Goal: Transaction & Acquisition: Purchase product/service

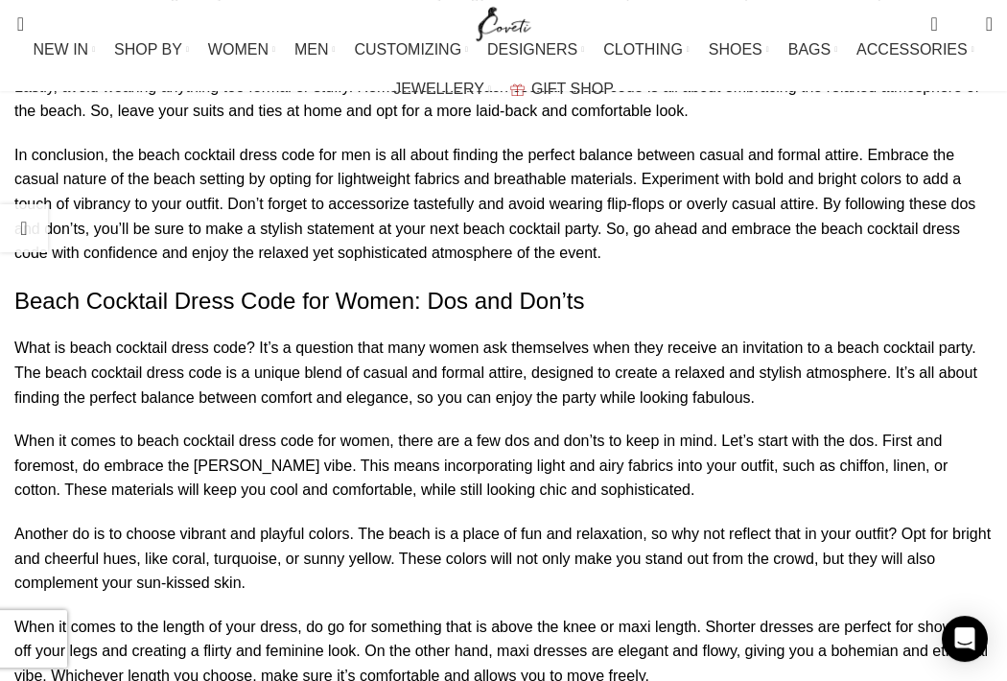
scroll to position [8070, 0]
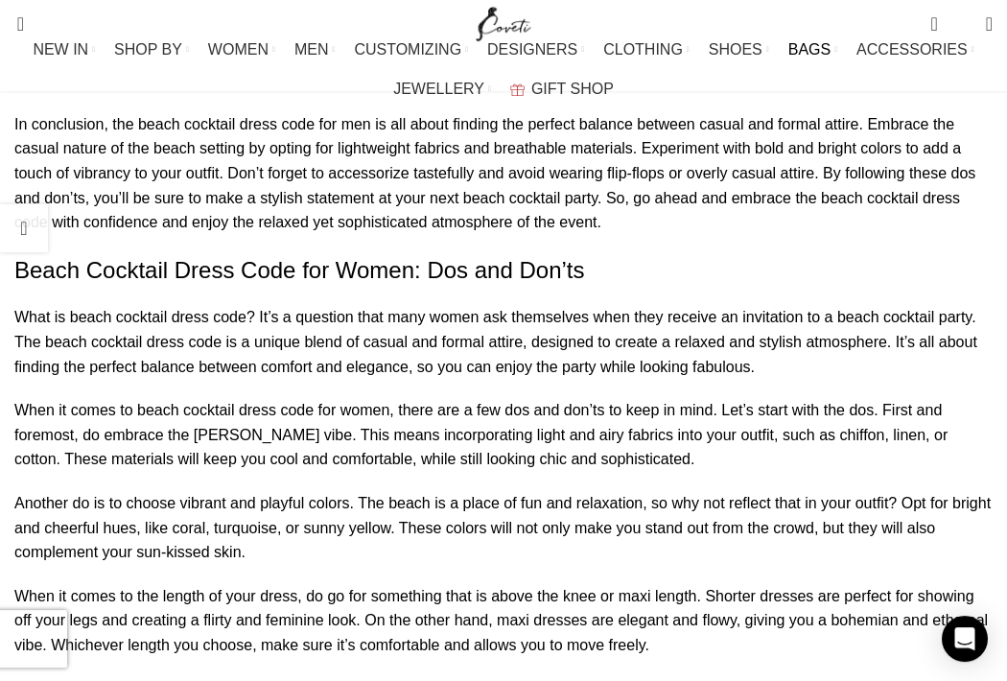
click at [789, 48] on span "BAGS" at bounding box center [810, 49] width 42 height 18
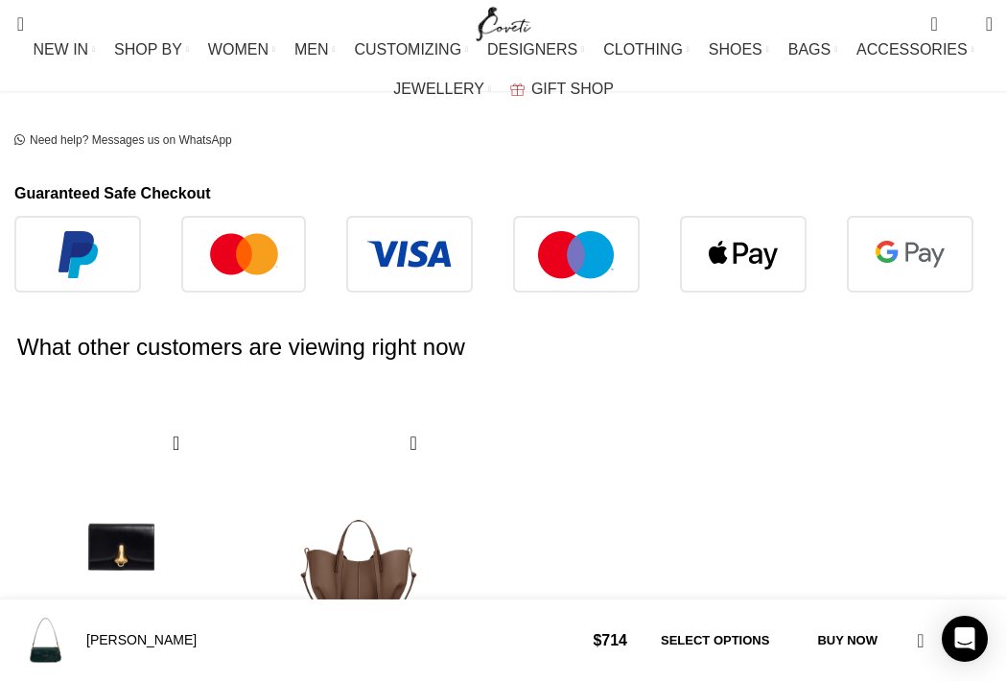
scroll to position [1109, 0]
